Goal: Book appointment/travel/reservation

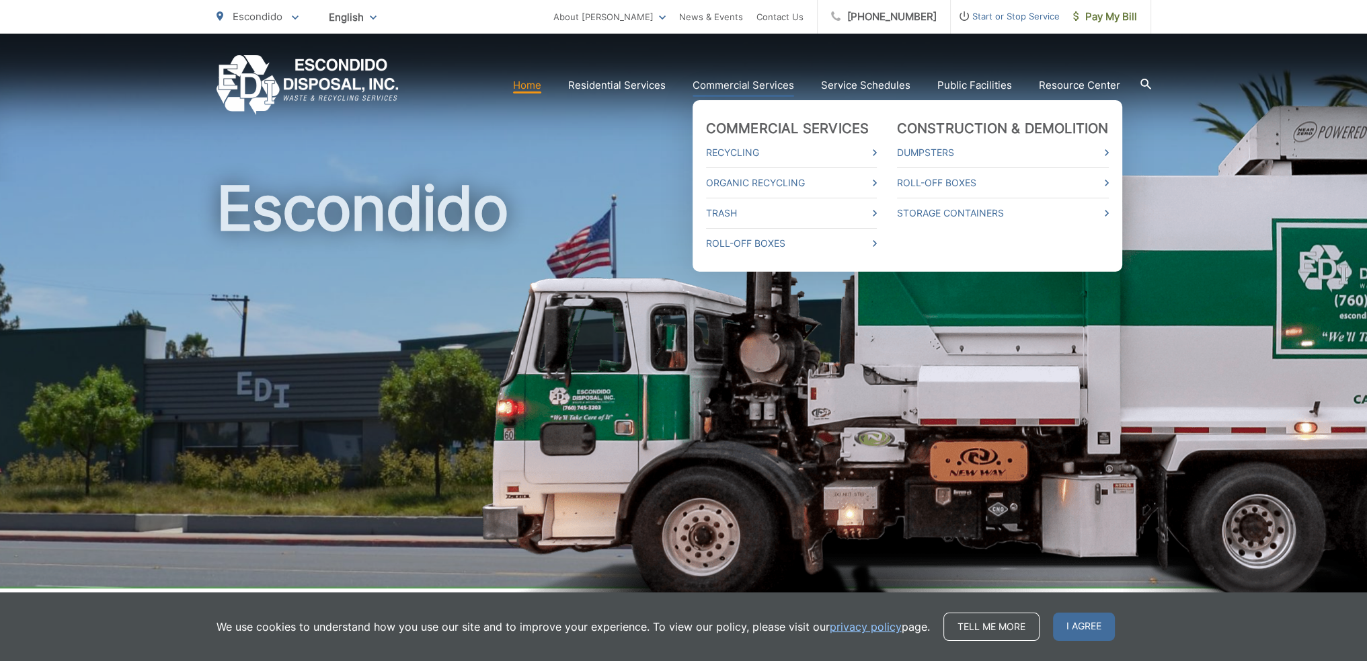
click at [783, 82] on link "Commercial Services" at bounding box center [744, 85] width 102 height 16
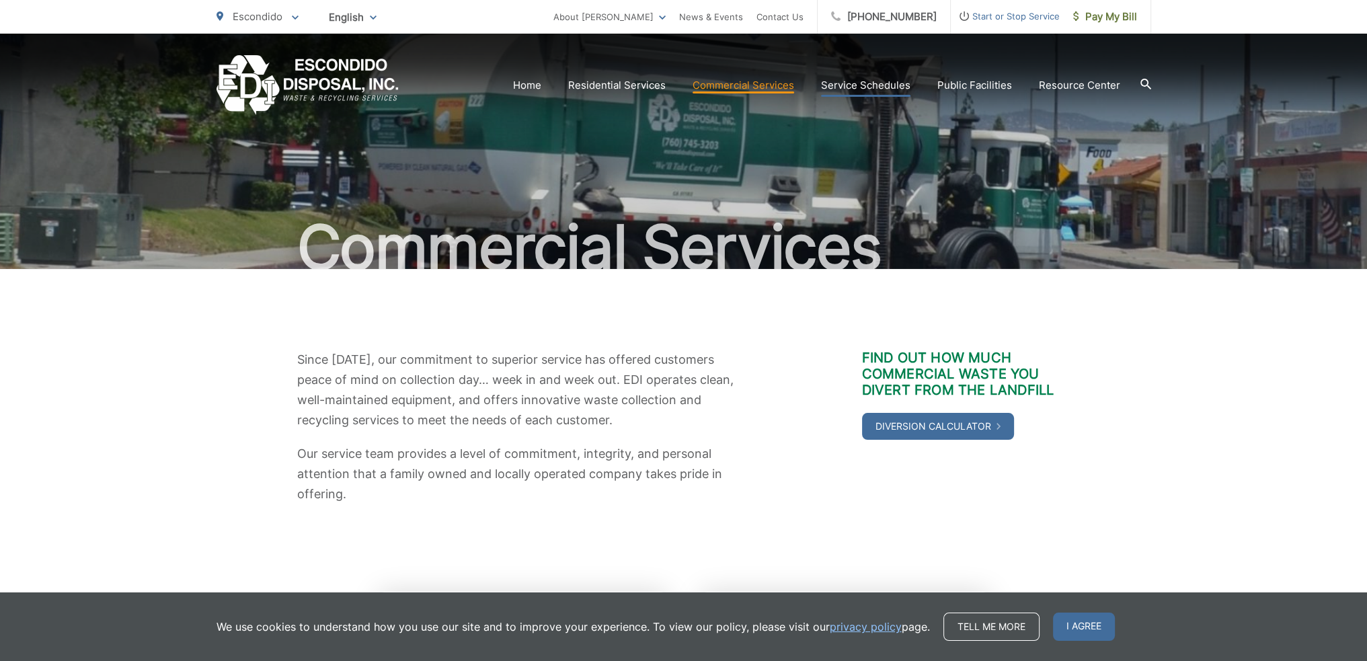
click at [889, 79] on link "Service Schedules" at bounding box center [865, 85] width 89 height 16
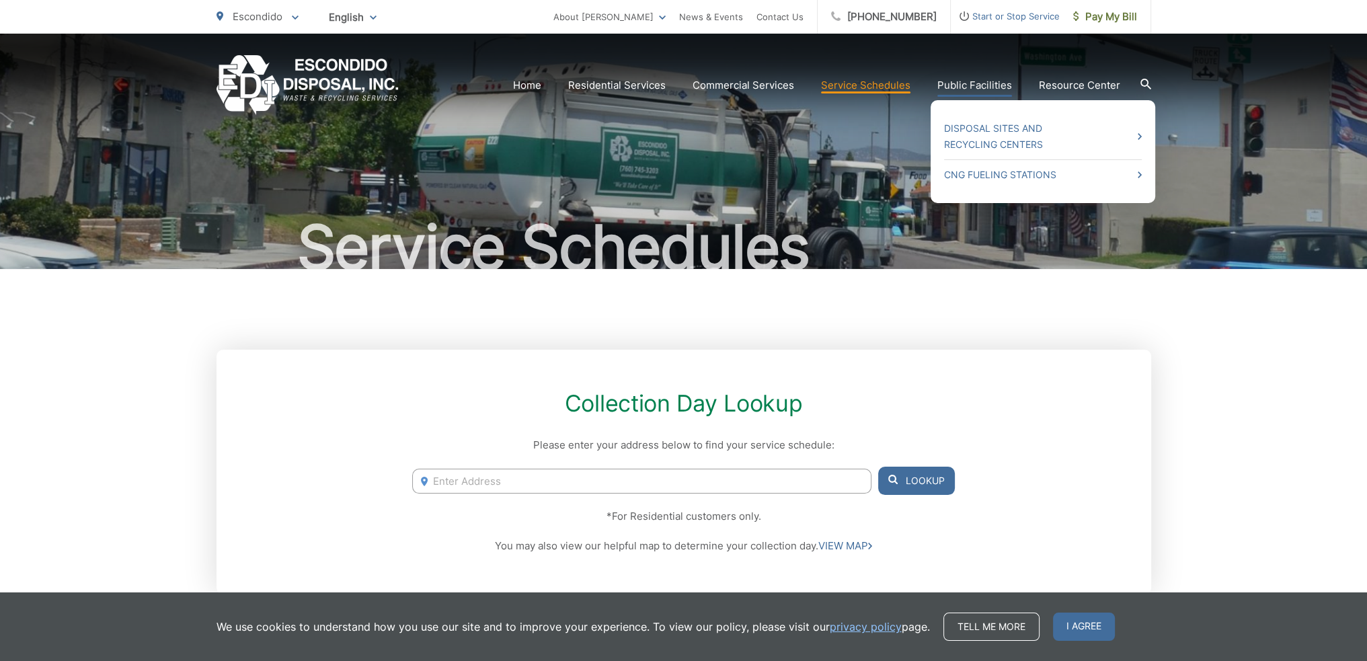
click at [988, 81] on link "Public Facilities" at bounding box center [974, 85] width 75 height 16
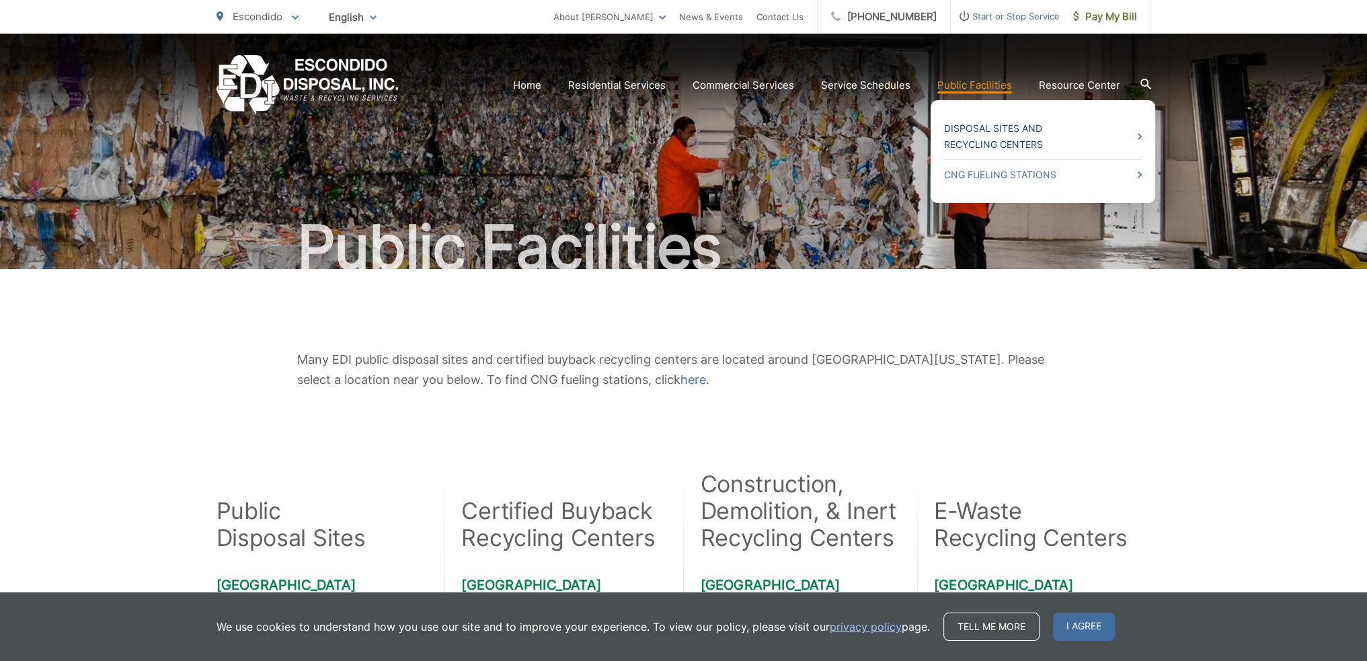
click at [989, 143] on link "Disposal Sites and Recycling Centers" at bounding box center [1043, 136] width 198 height 32
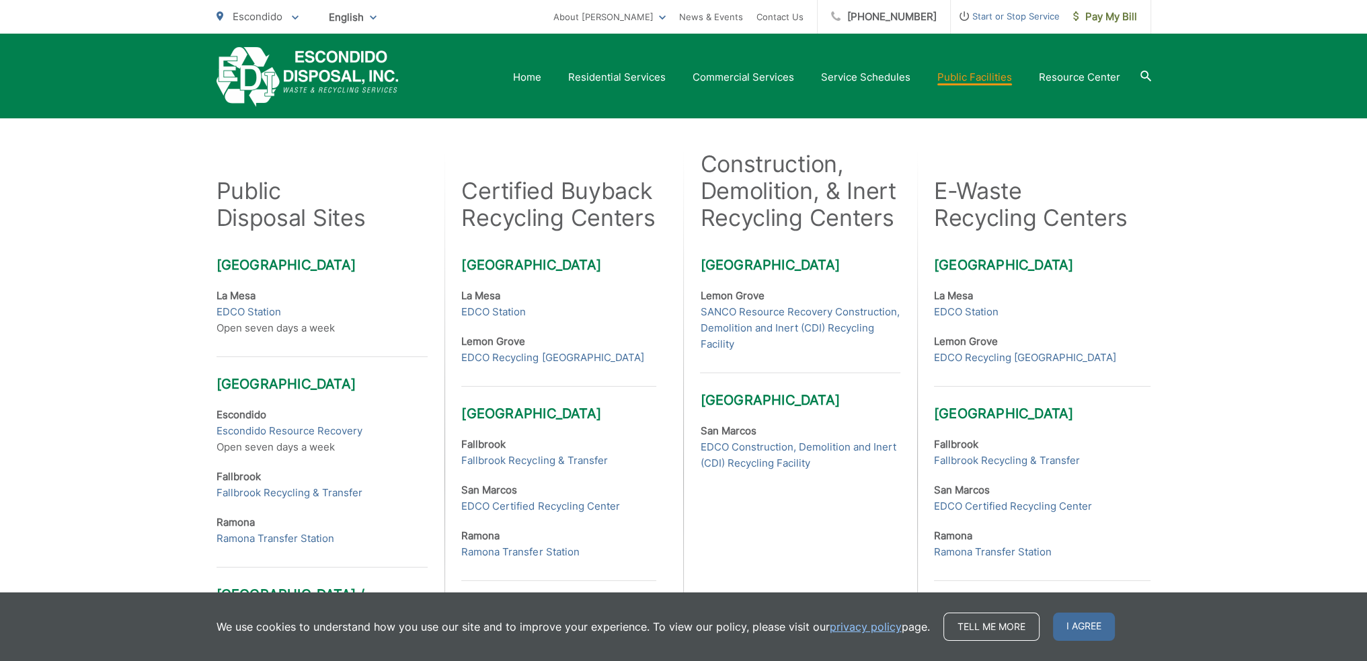
scroll to position [404, 0]
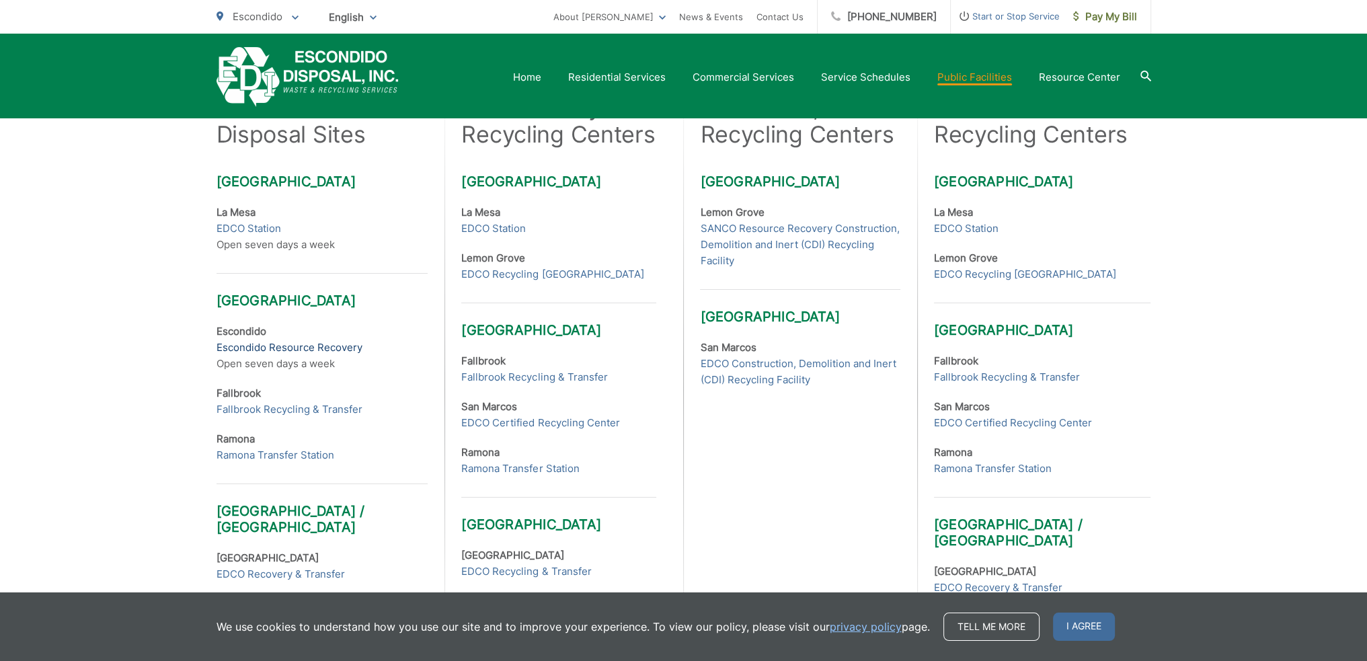
click at [309, 344] on link "Escondido Resource Recovery" at bounding box center [290, 348] width 146 height 16
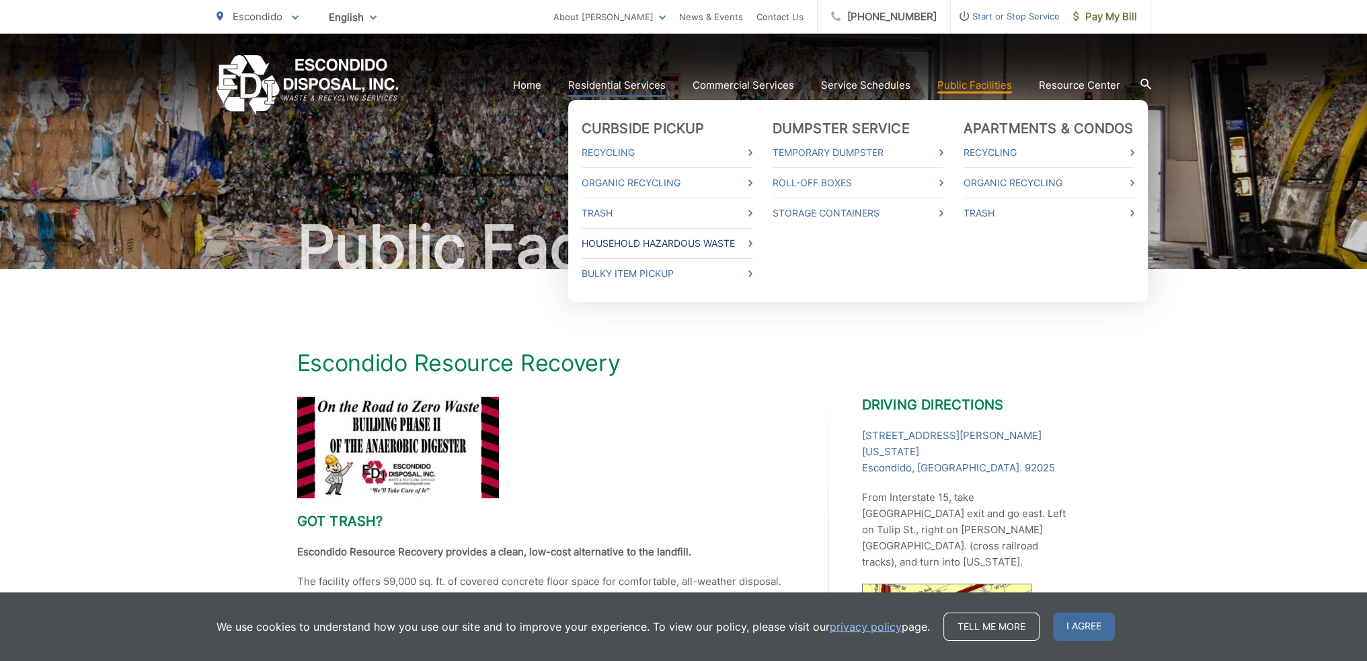
click at [692, 241] on link "Household Hazardous Waste" at bounding box center [667, 243] width 171 height 16
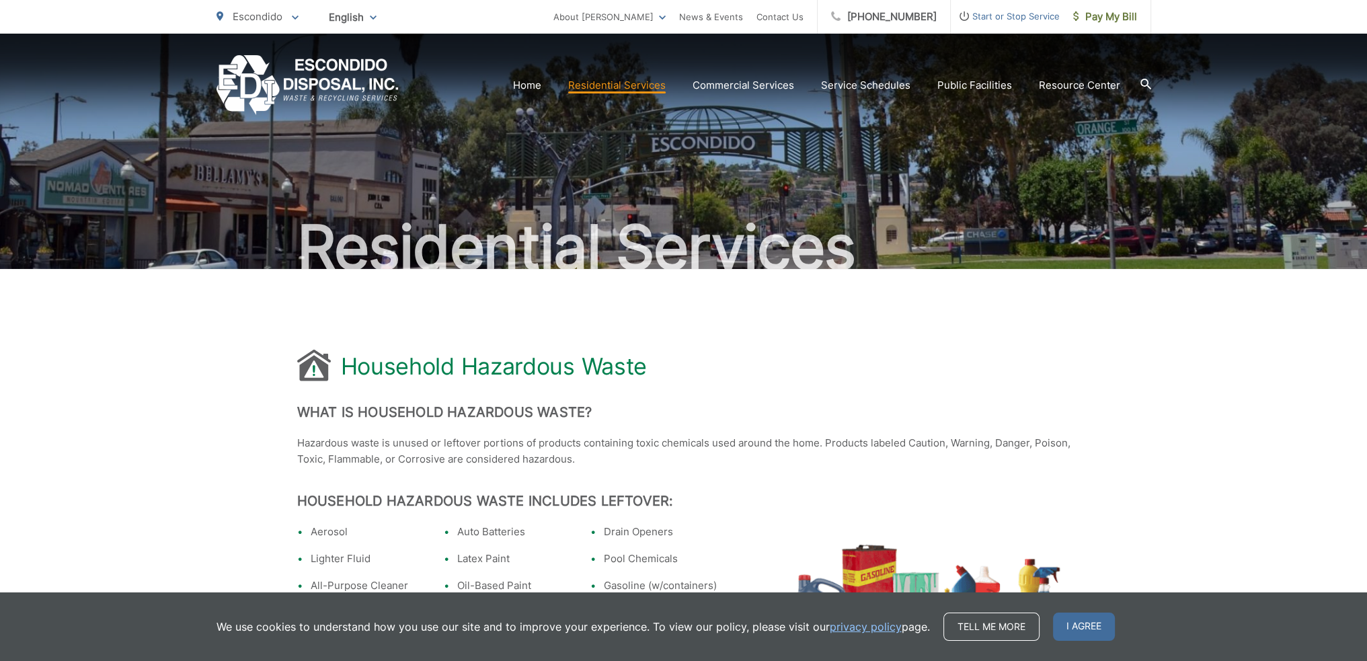
click at [843, 361] on div "Household Hazardous Waste" at bounding box center [683, 367] width 773 height 34
click at [1098, 638] on span "I agree" at bounding box center [1084, 627] width 62 height 28
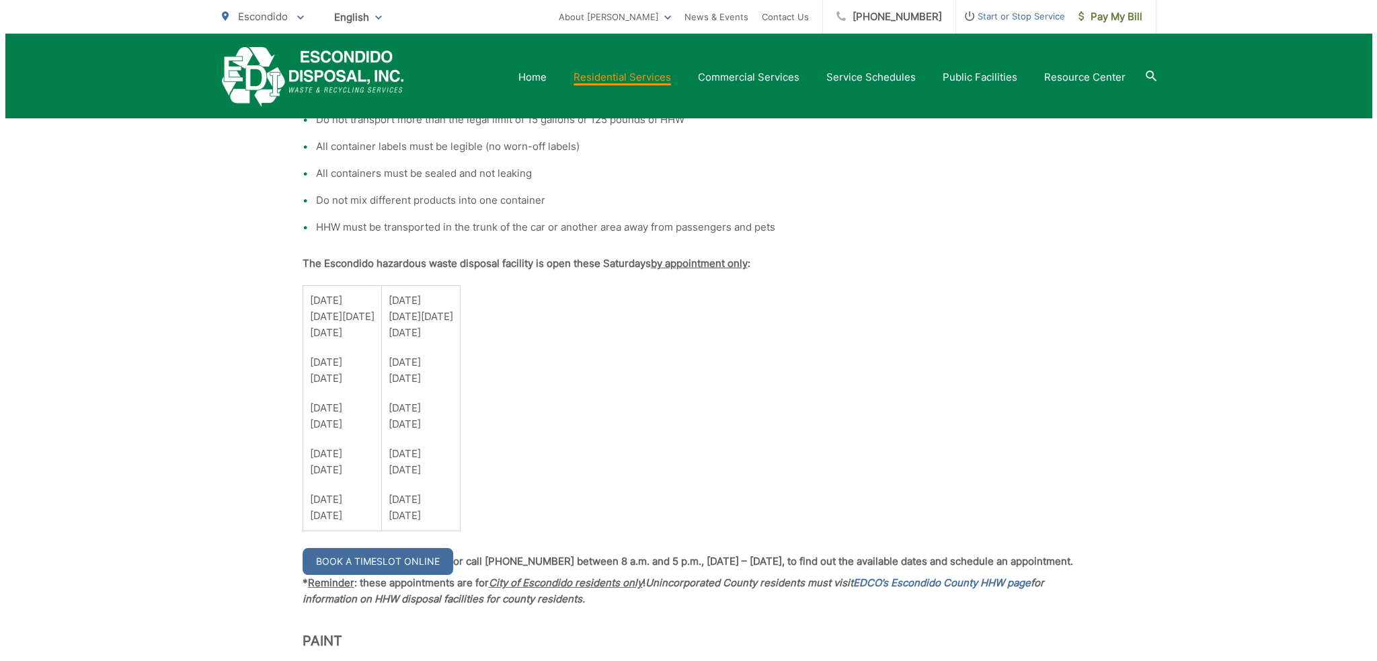
scroll to position [874, 0]
click at [391, 556] on link "Book a Timeslot Online" at bounding box center [372, 559] width 151 height 27
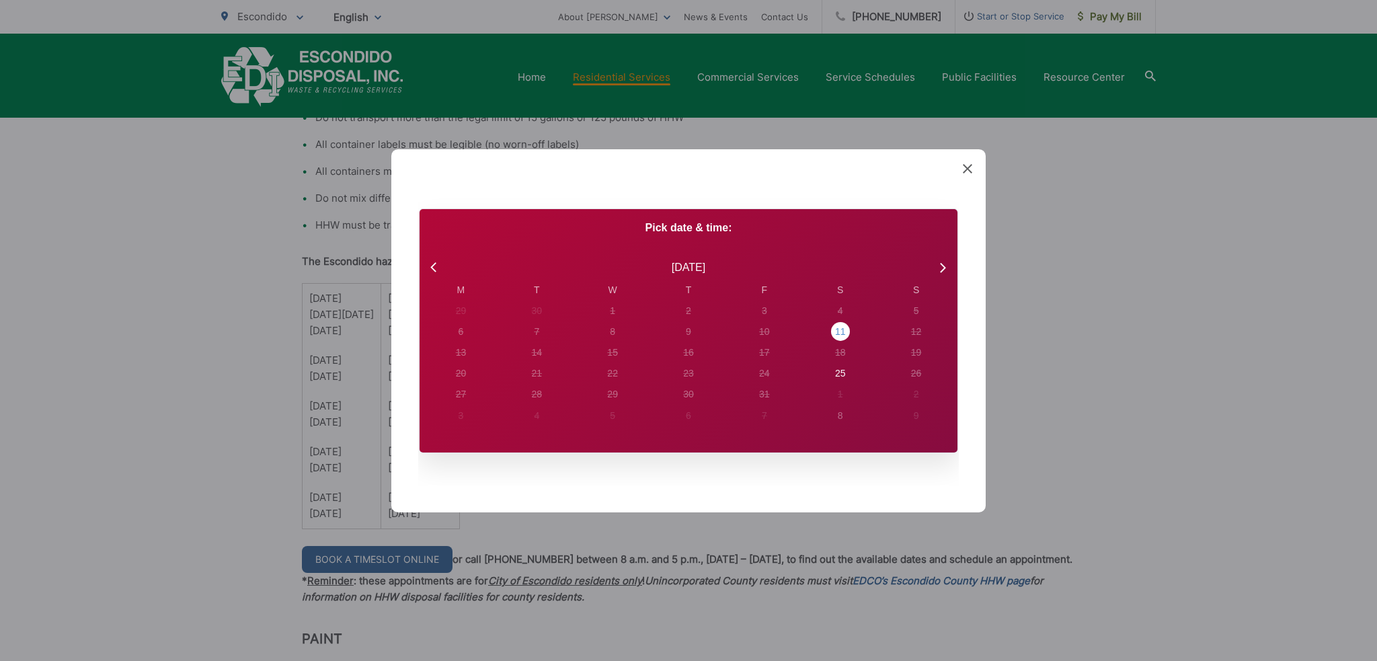
click at [842, 334] on div "11" at bounding box center [840, 332] width 11 height 14
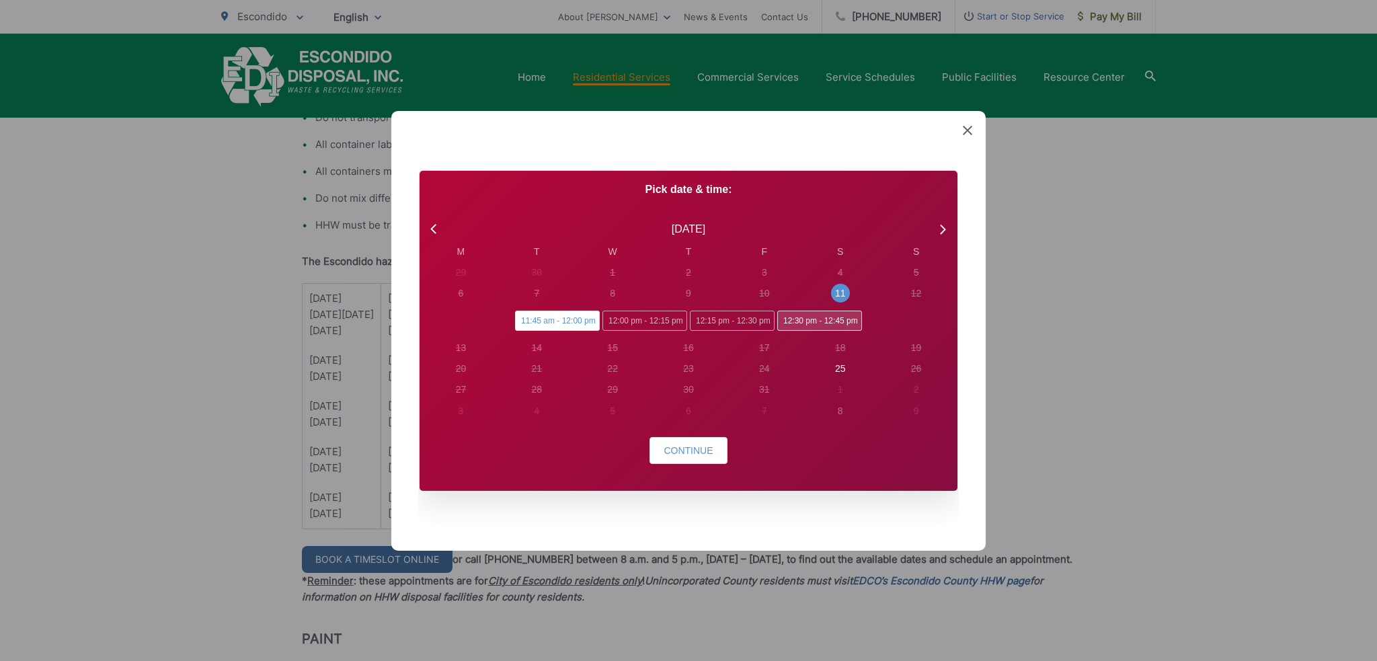
click at [831, 314] on span "12:30 pm - 12:45 pm" at bounding box center [819, 321] width 85 height 20
click at [786, 314] on input "12:30 pm - 12:45 pm" at bounding box center [781, 315] width 9 height 9
radio input "true"
radio input "false"
click at [704, 447] on span "Continue" at bounding box center [688, 450] width 49 height 11
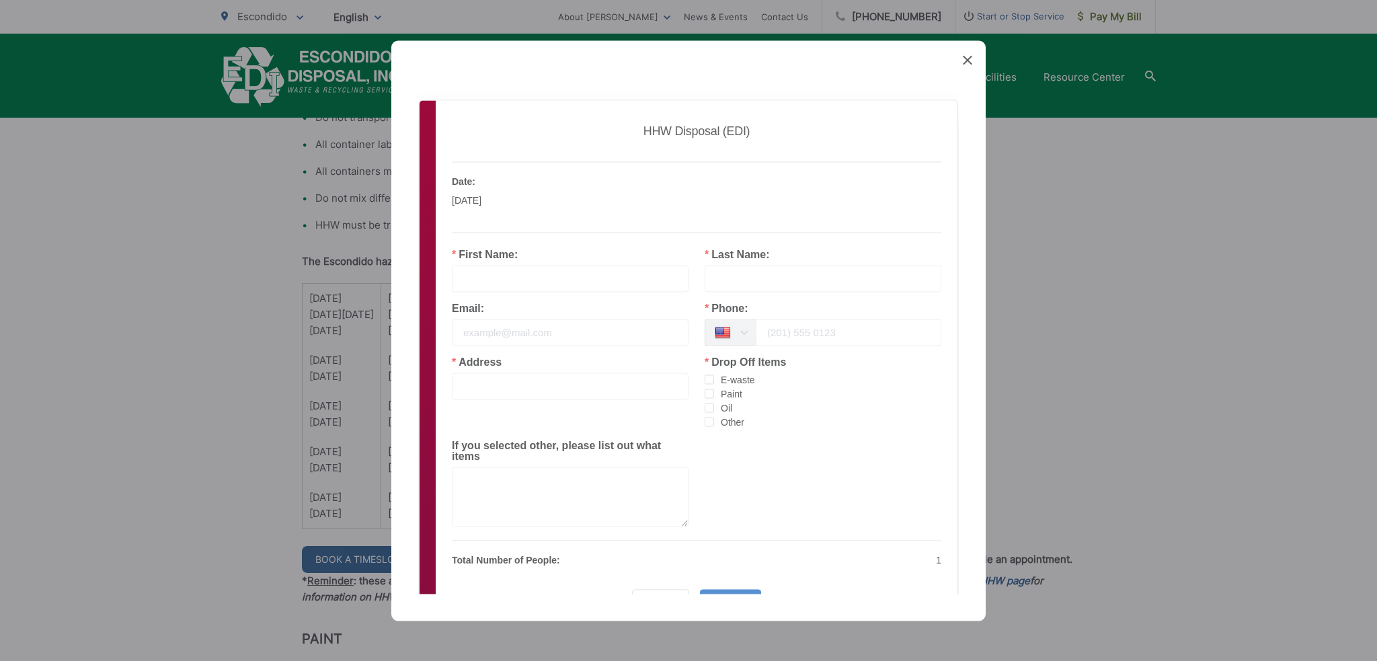
click at [522, 277] on input "text" at bounding box center [570, 278] width 237 height 27
type input "Jared"
click at [731, 274] on input "text" at bounding box center [823, 278] width 237 height 27
type input "Moen"
click at [526, 342] on input "email" at bounding box center [570, 332] width 237 height 27
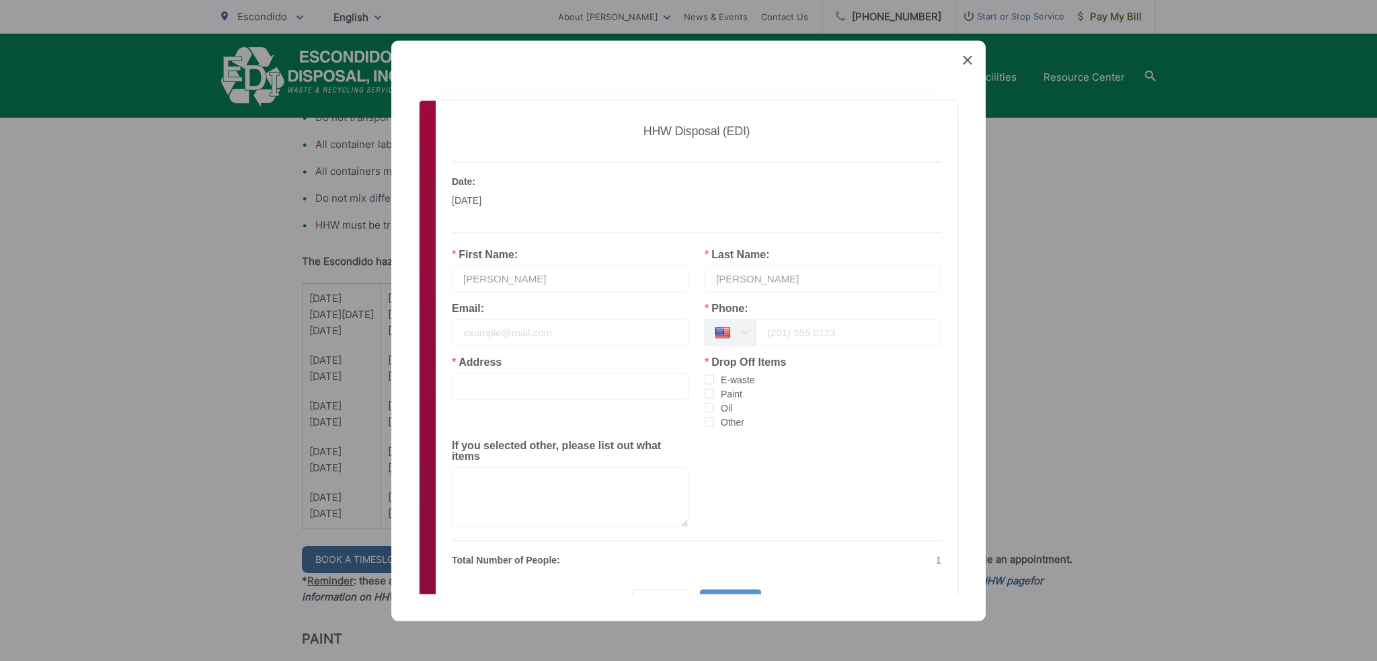
type input "jared@westernstatebuilder.com"
click at [803, 334] on input "tel" at bounding box center [849, 332] width 186 height 27
type input "7607036024"
click at [546, 387] on input "text" at bounding box center [570, 386] width 237 height 27
click at [548, 373] on input "text" at bounding box center [570, 386] width 237 height 27
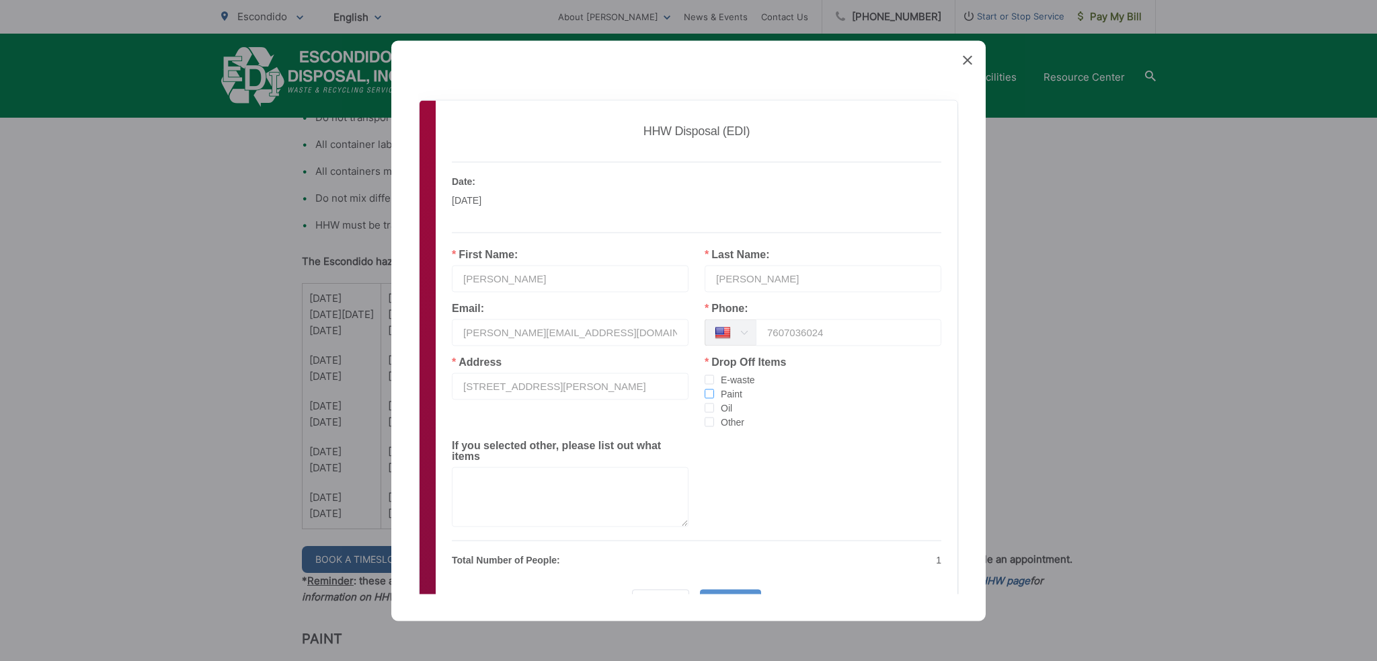
type input "2059 Lee Dr"
click at [705, 392] on span "checkbox-group" at bounding box center [709, 393] width 9 height 9
click at [714, 389] on input "Paint" at bounding box center [714, 389] width 0 height 0
click at [705, 408] on span "checkbox-group" at bounding box center [709, 407] width 9 height 9
click at [714, 403] on input "Oil" at bounding box center [714, 403] width 0 height 0
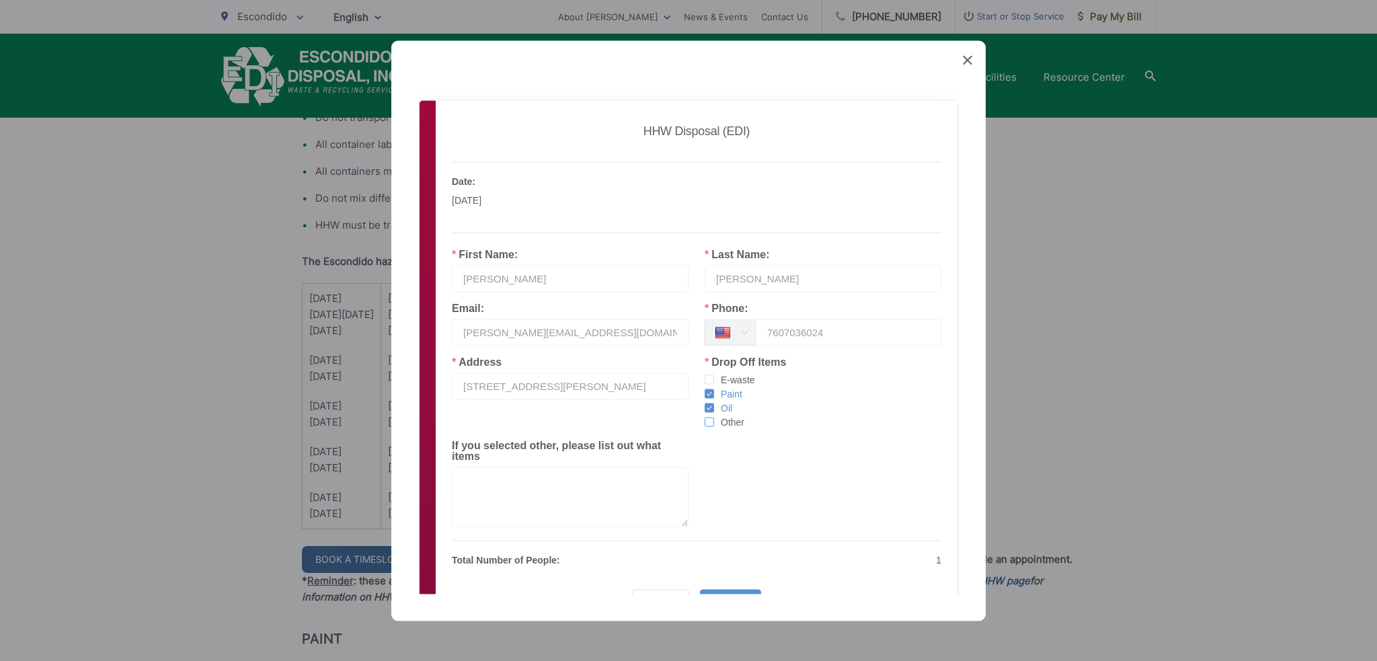
click at [705, 424] on span "checkbox-group" at bounding box center [709, 421] width 9 height 9
click at [714, 417] on input "Other" at bounding box center [714, 417] width 0 height 0
click at [613, 473] on textarea at bounding box center [570, 497] width 237 height 60
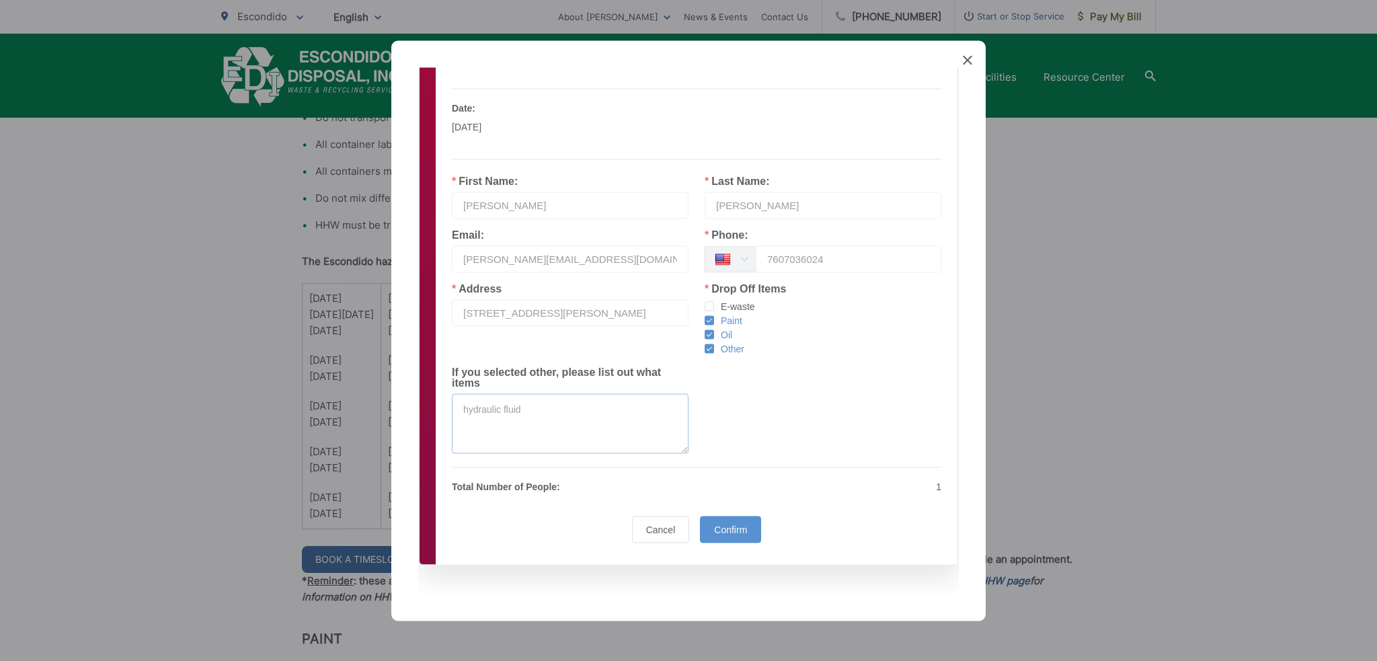
scroll to position [75, 0]
type textarea "hydraulic fluid"
click at [736, 526] on span "Confirm" at bounding box center [730, 527] width 33 height 11
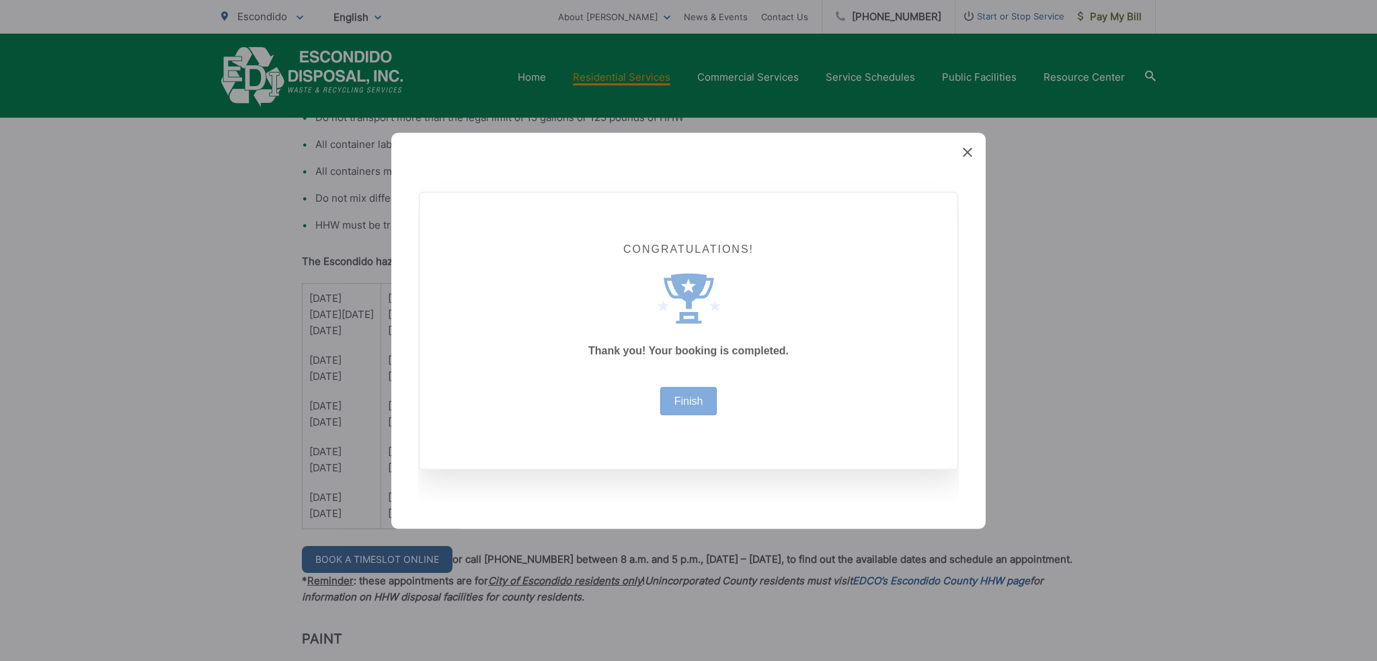
click at [707, 408] on div "Finish" at bounding box center [688, 401] width 57 height 28
click at [683, 401] on link "Finish" at bounding box center [689, 400] width 29 height 11
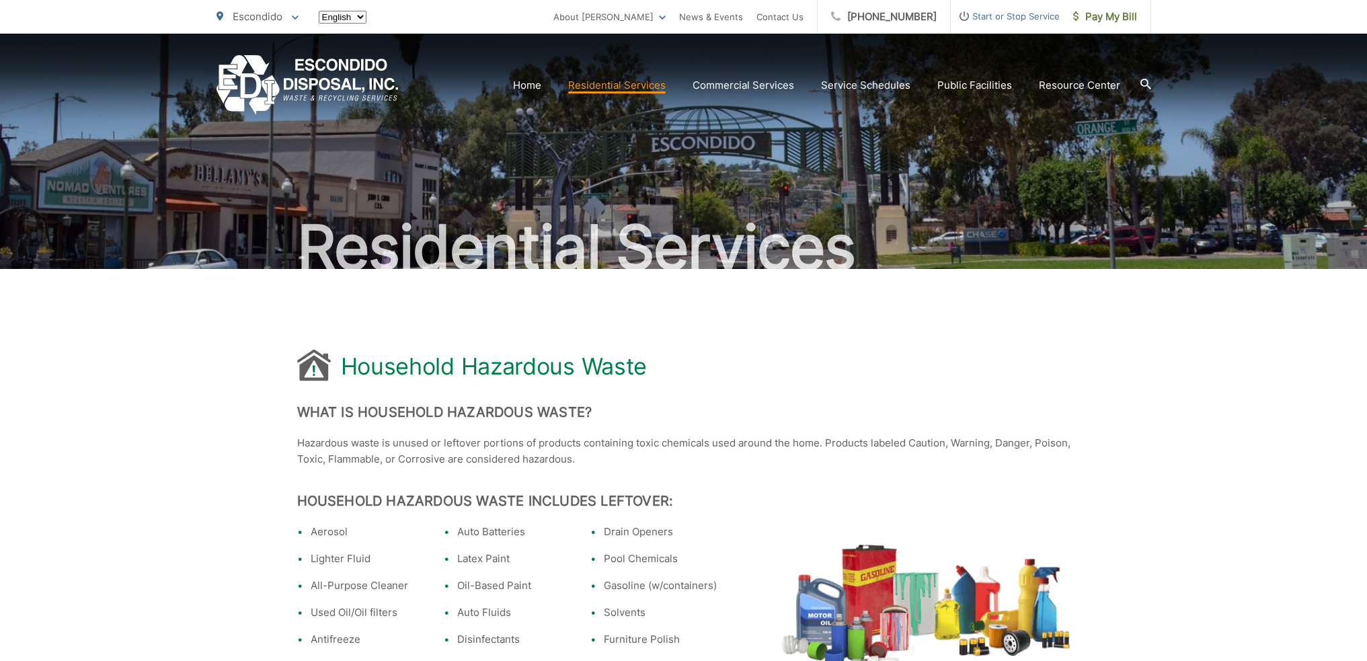
scroll to position [874, 0]
